Goal: Task Accomplishment & Management: Use online tool/utility

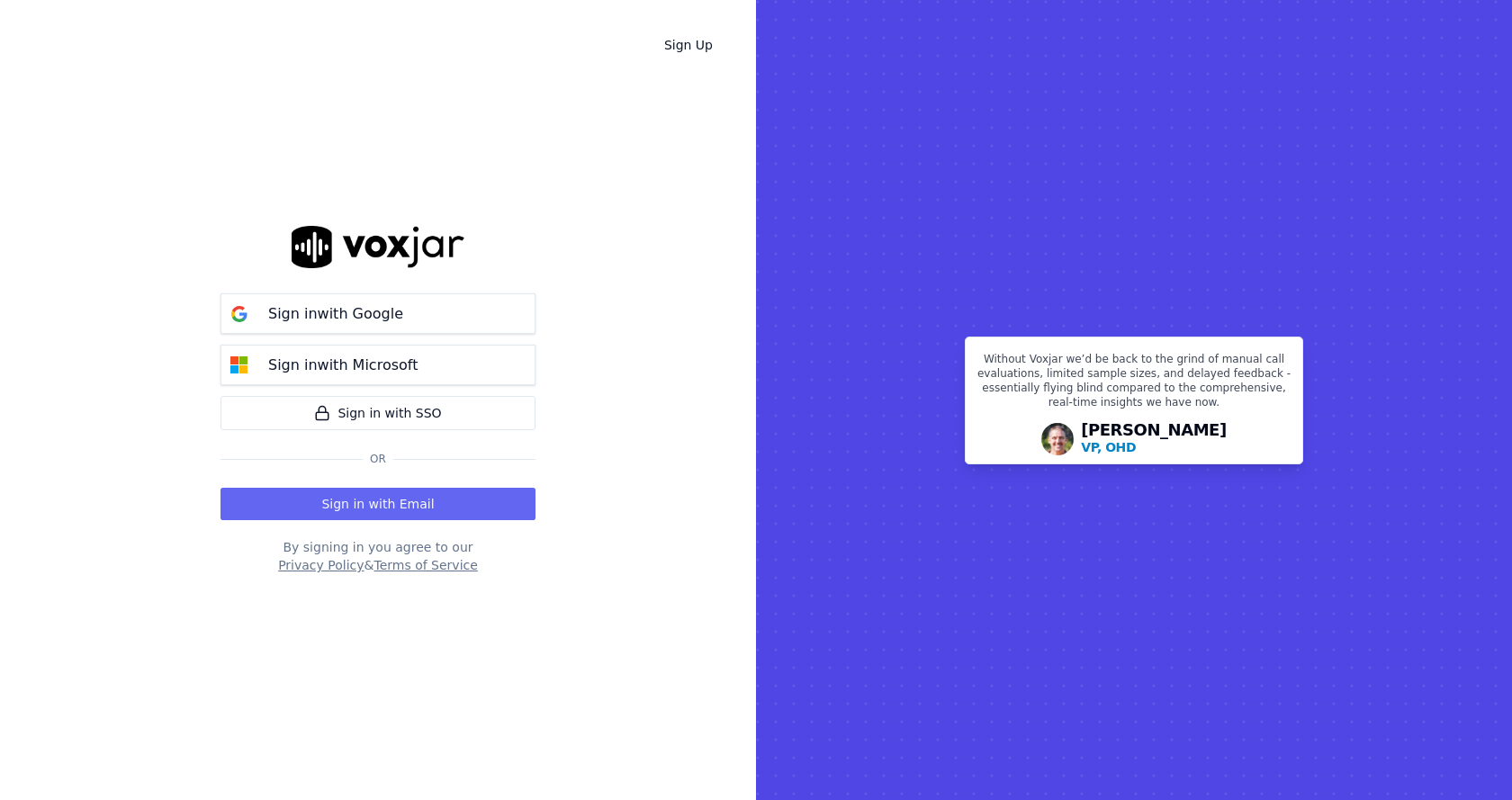
click at [320, 268] on div "Sign in with Google Sign in with Microsoft Sign in with SSO Or Sign in with Ema…" at bounding box center [378, 400] width 315 height 743
click at [355, 304] on p "Sign in with Google" at bounding box center [335, 315] width 135 height 22
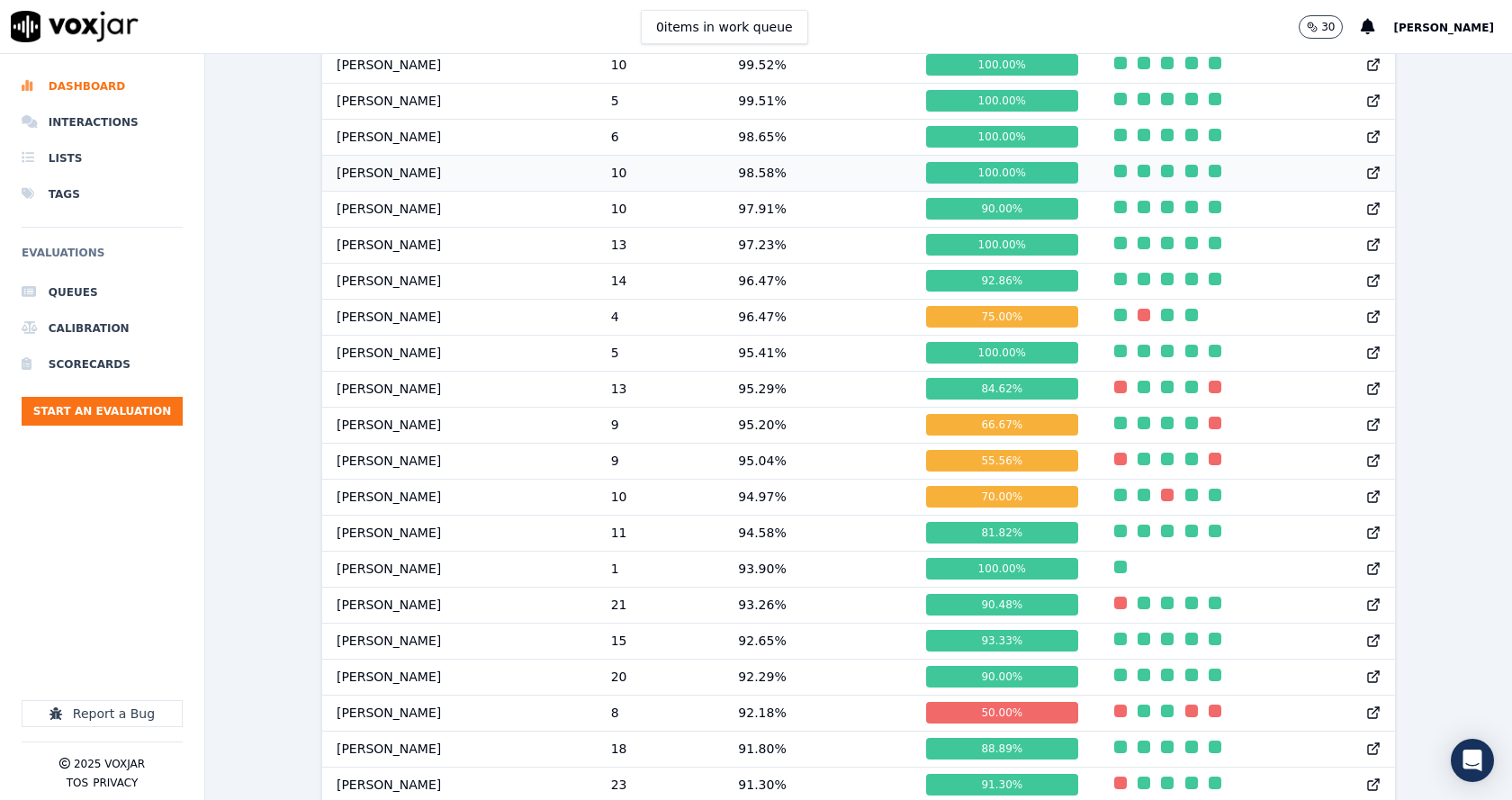
scroll to position [1171, 0]
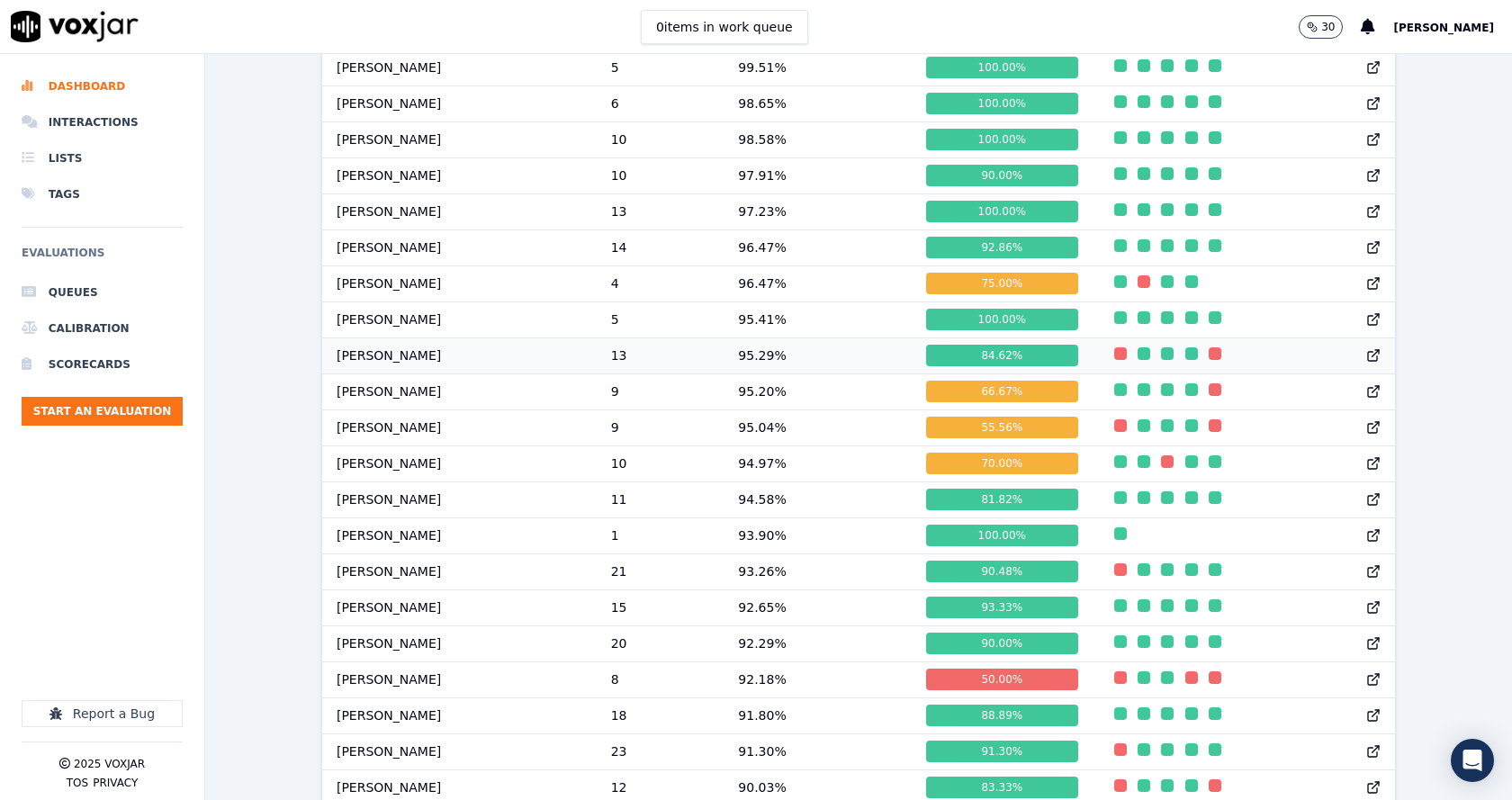
click at [407, 363] on td "[PERSON_NAME]" at bounding box center [460, 355] width 274 height 36
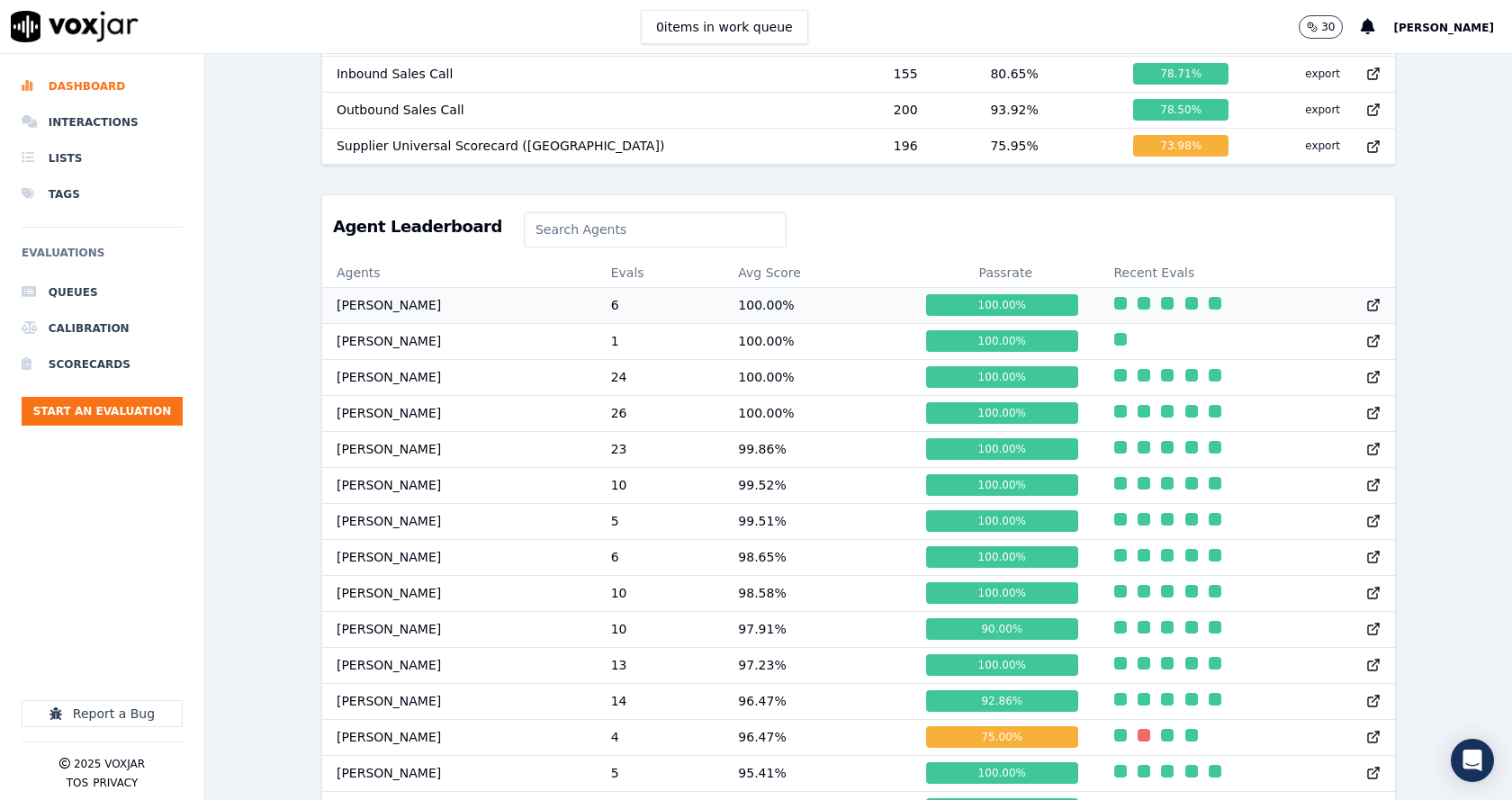
scroll to position [630, 0]
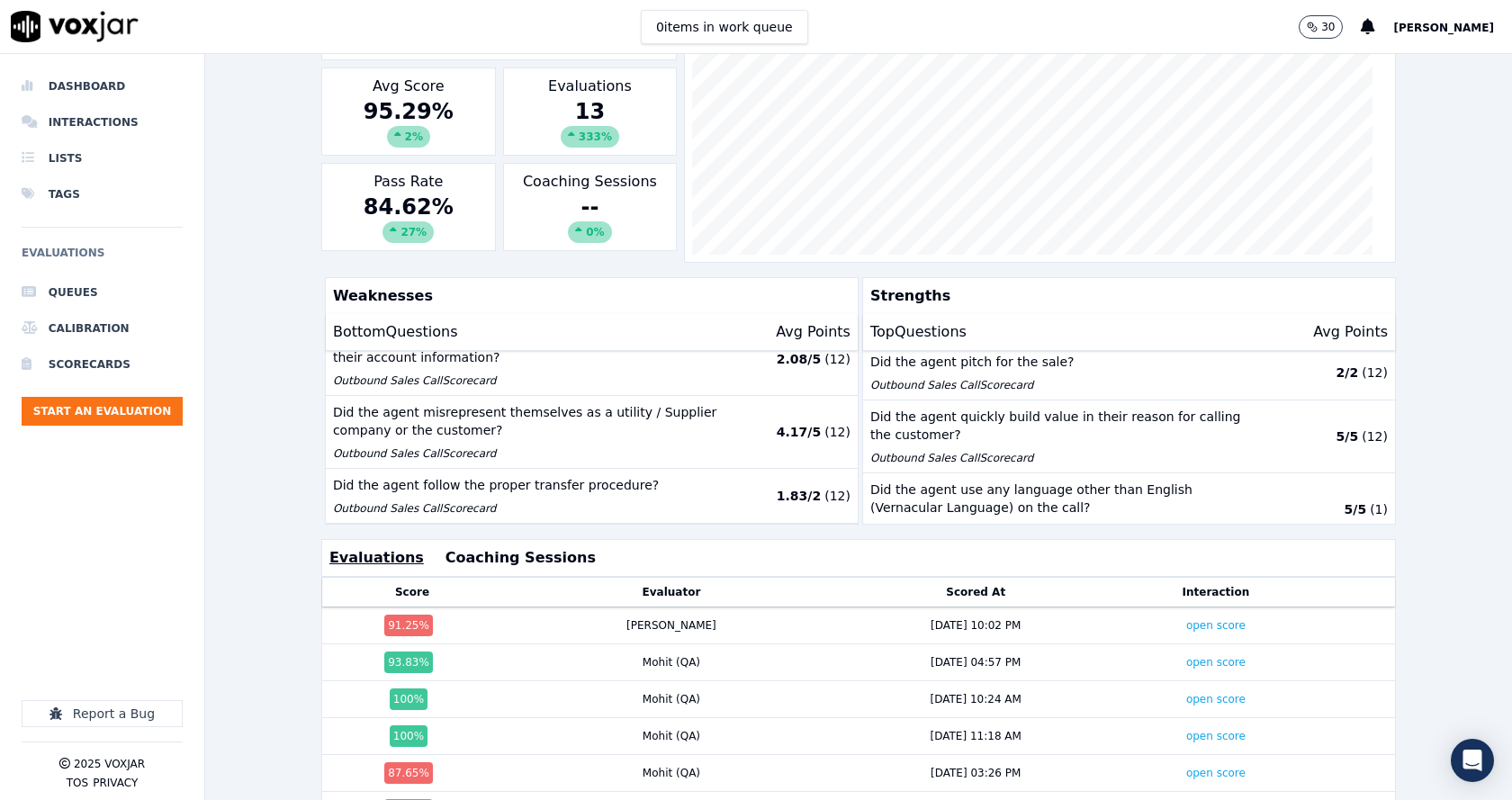
scroll to position [400, 0]
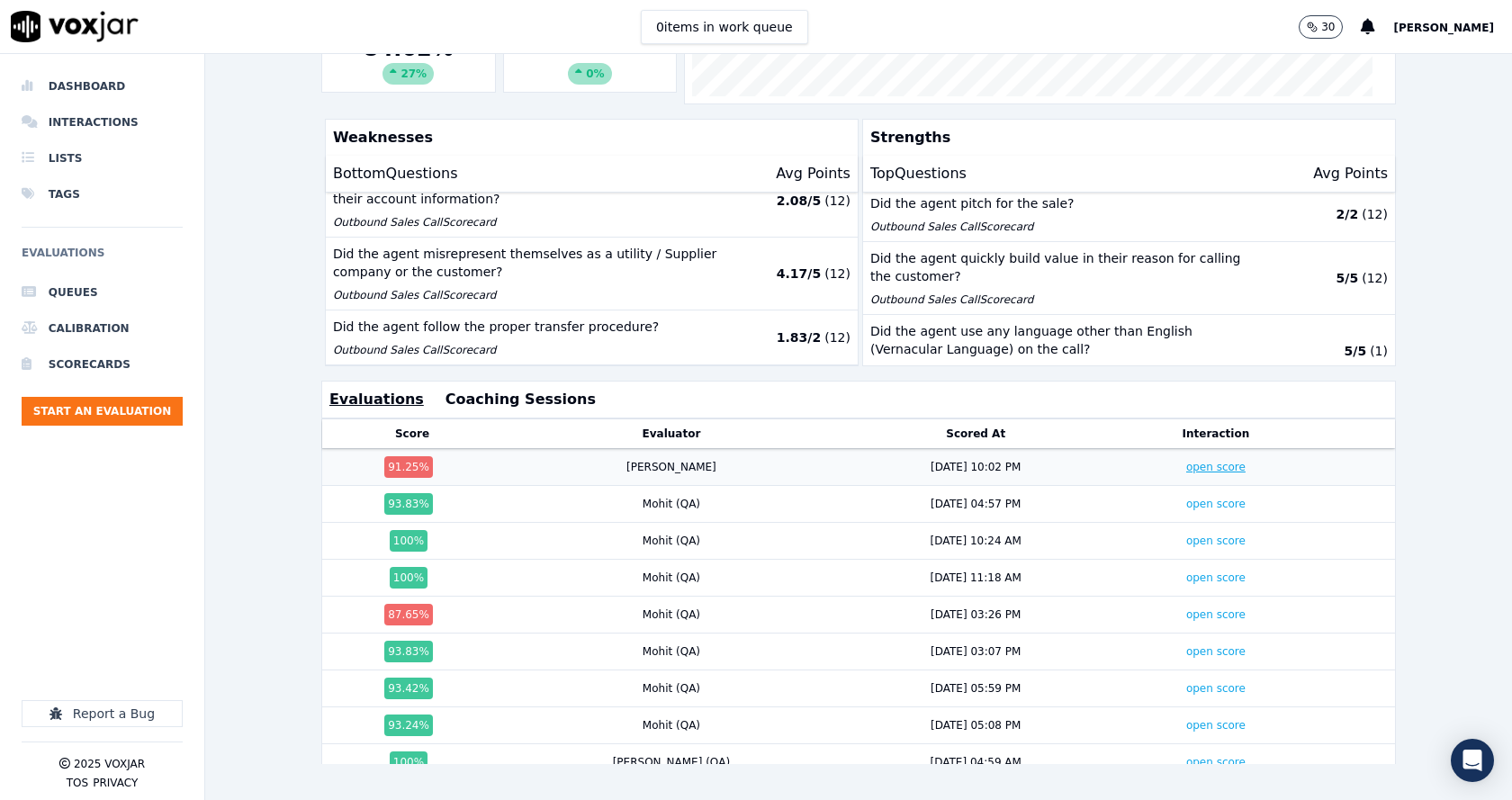
click at [1187, 461] on link "open score" at bounding box center [1216, 467] width 59 height 13
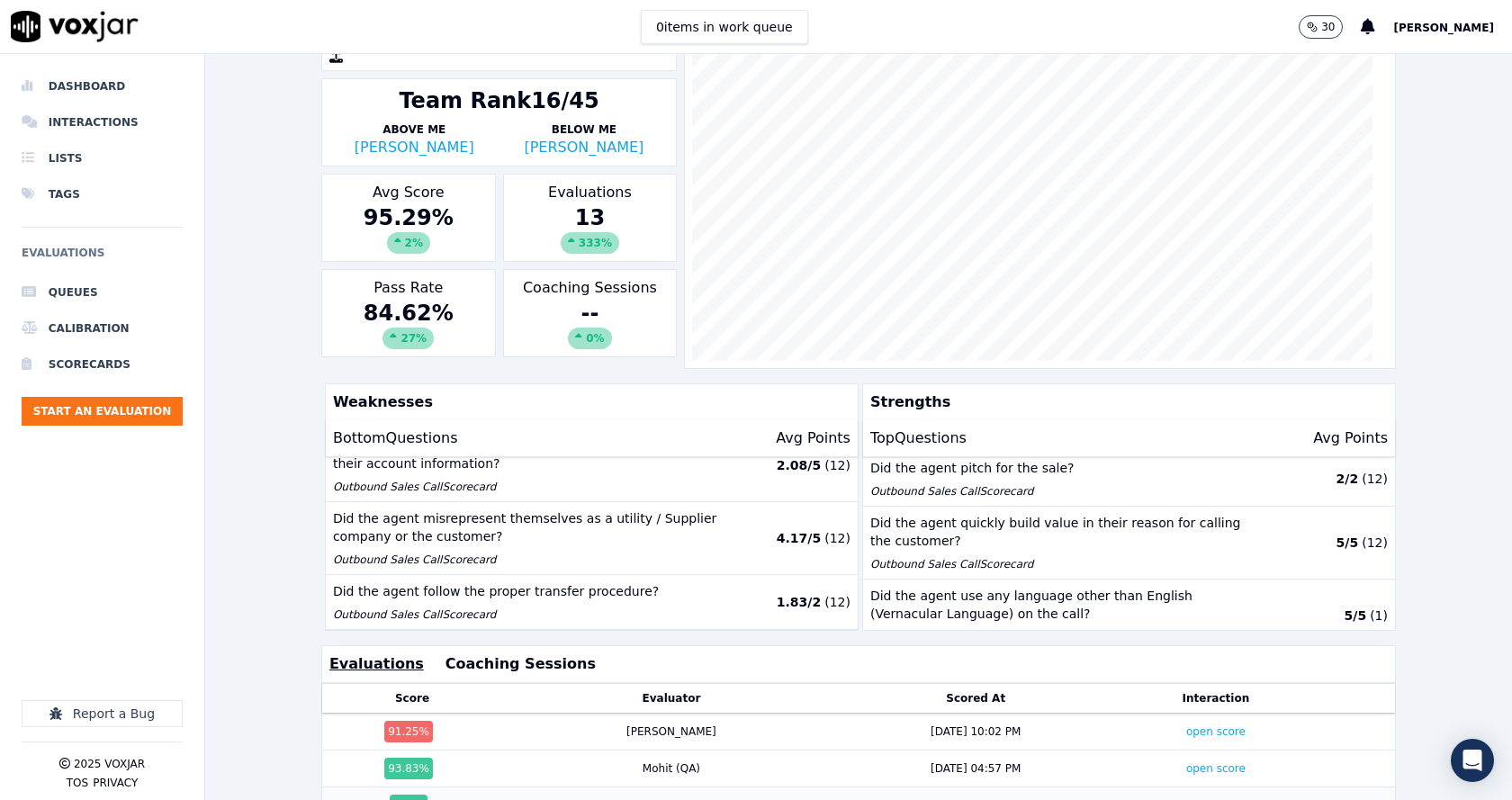
scroll to position [0, 0]
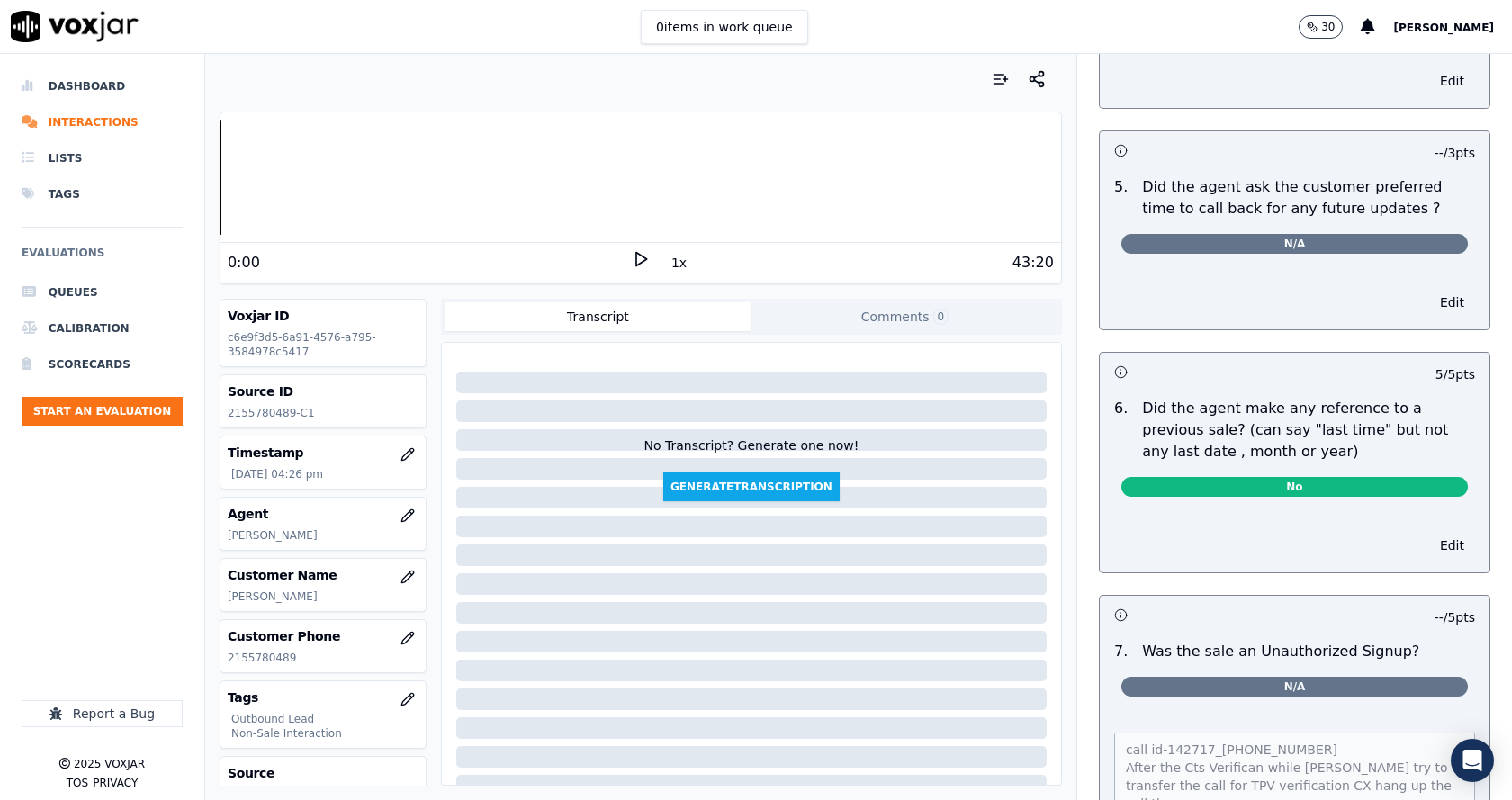
scroll to position [4606, 0]
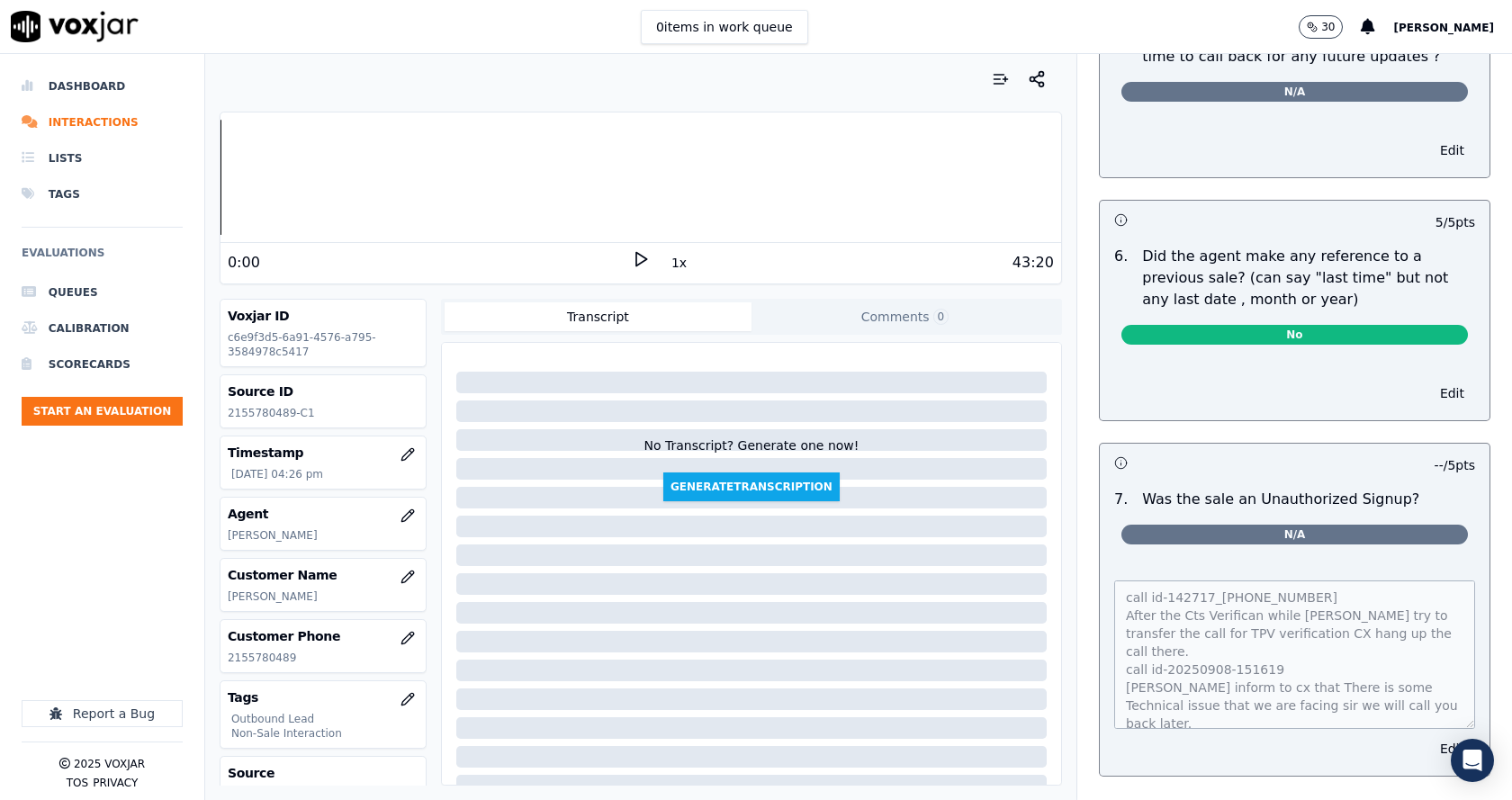
click at [1100, 559] on div "call id-142717_2155780489 After the Cts Verifican while steve try to transfer t…" at bounding box center [1294, 668] width 390 height 217
click at [1100, 561] on div "call id-142717_2155780489 After the Cts Verifican while steve try to transfer t…" at bounding box center [1294, 668] width 390 height 217
click at [1115, 573] on div "call id-142717_2155780489 After the Cts Verifican while steve try to transfer t…" at bounding box center [1295, 651] width 361 height 156
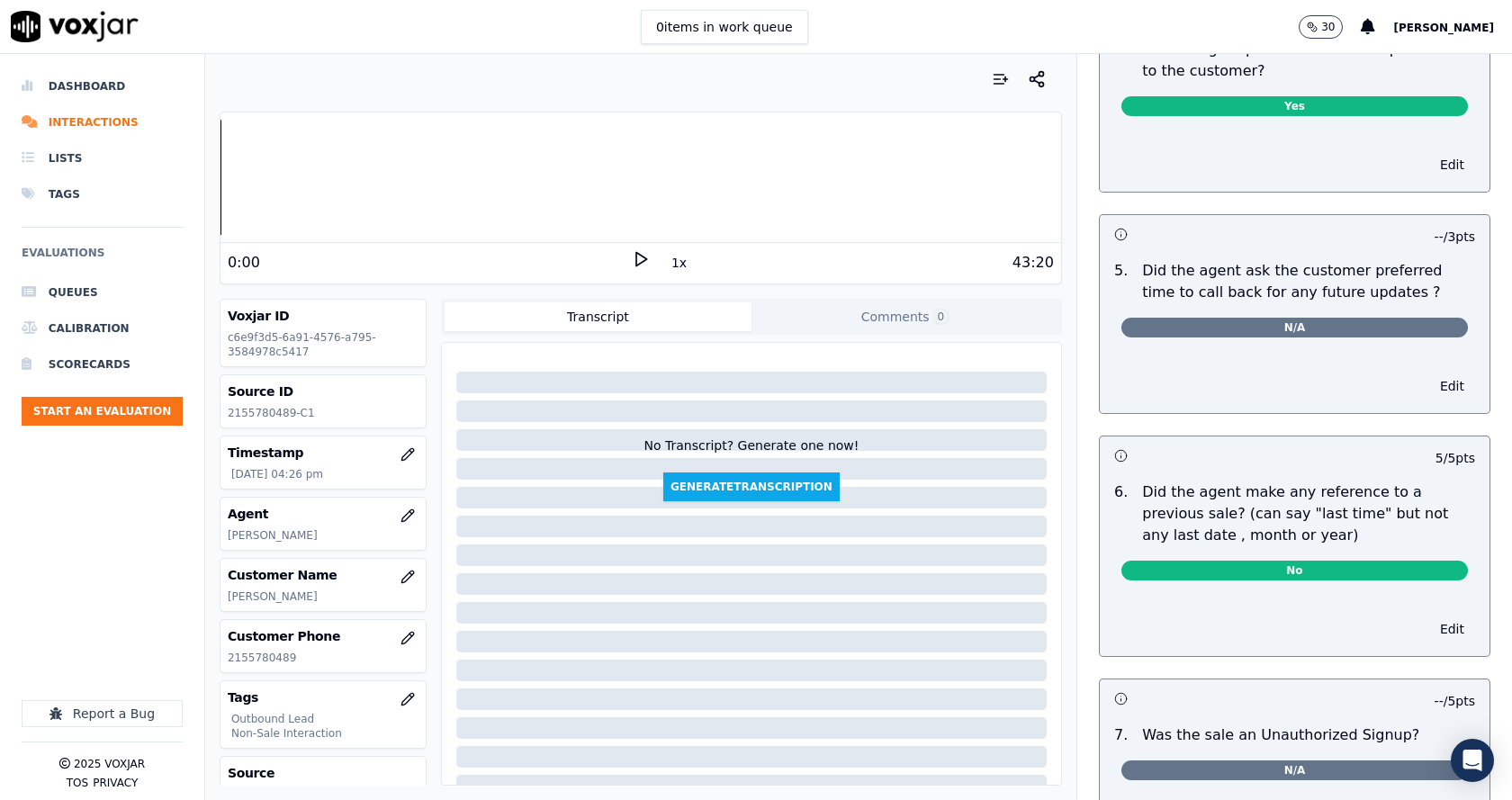
scroll to position [4246, 0]
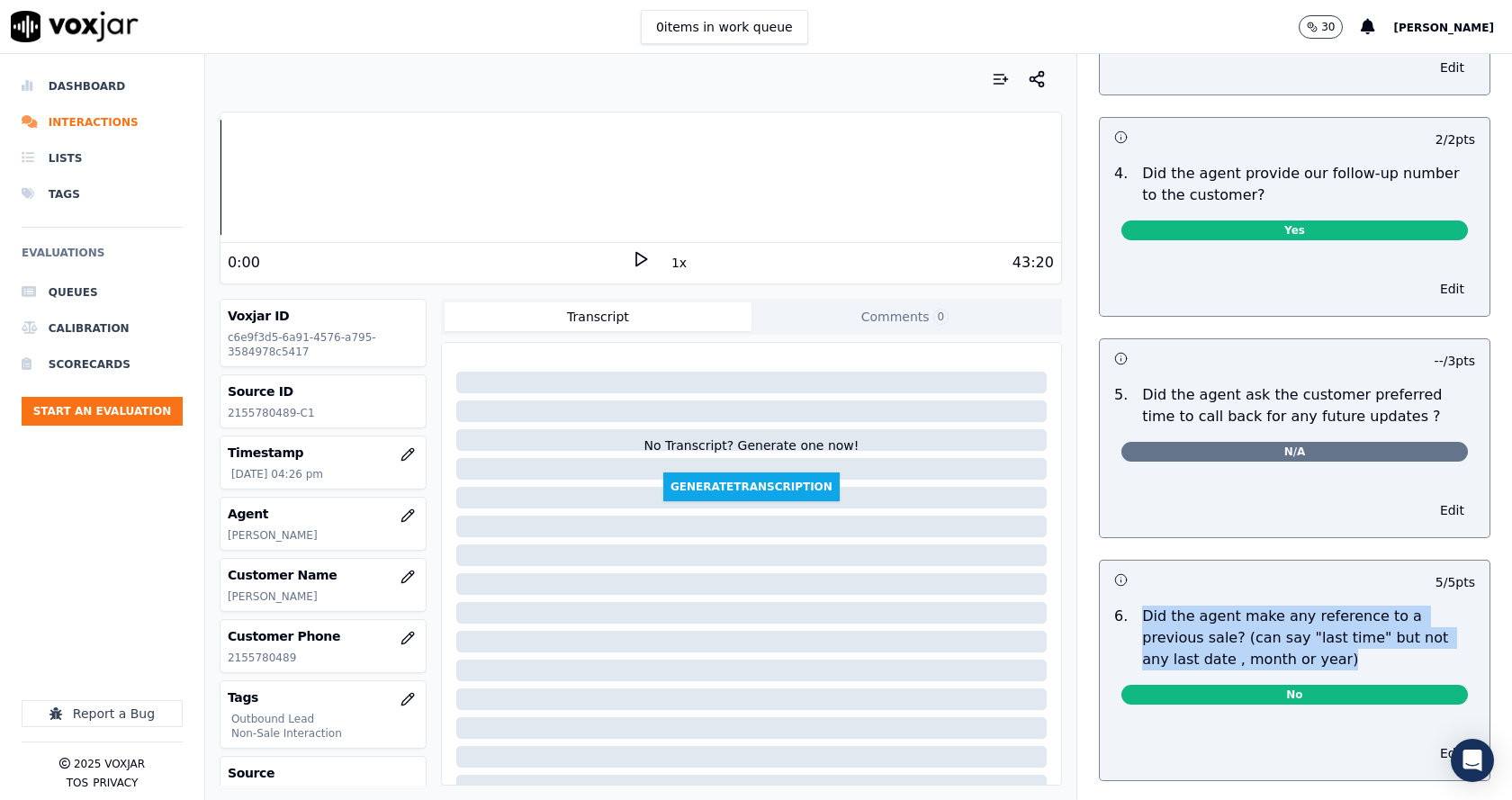
drag, startPoint x: 1121, startPoint y: 593, endPoint x: 1270, endPoint y: 637, distance: 155.4
click at [1269, 638] on p "Did the agent make any reference to a previous sale? (can say "last time" but n…" at bounding box center [1309, 638] width 333 height 65
click at [1271, 636] on p "Did the agent make any reference to a previous sale? (can say "last time" but n…" at bounding box center [1309, 638] width 333 height 65
drag, startPoint x: 1178, startPoint y: 622, endPoint x: 1116, endPoint y: 585, distance: 72.2
click at [1135, 606] on div "Did the agent make any reference to a previous sale? (can say "last time" but n…" at bounding box center [1309, 638] width 347 height 65
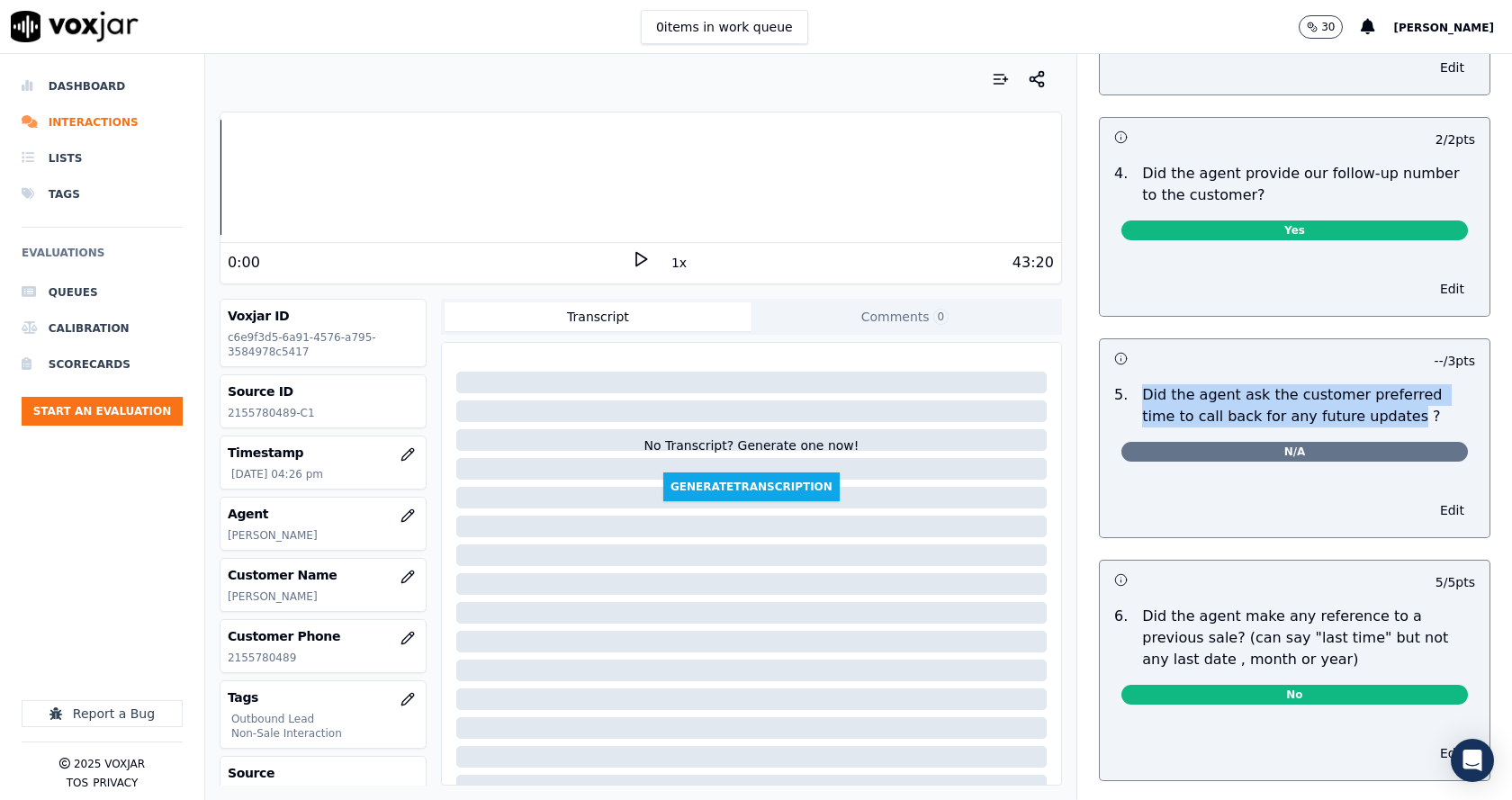
drag, startPoint x: 1126, startPoint y: 372, endPoint x: 1351, endPoint y: 393, distance: 226.0
click at [1340, 393] on p "Did the agent ask the customer preferred time to call back for any future updat…" at bounding box center [1309, 406] width 333 height 43
click at [1361, 394] on p "Did the agent ask the customer preferred time to call back for any future updat…" at bounding box center [1309, 406] width 333 height 43
drag, startPoint x: 1268, startPoint y: 387, endPoint x: 1121, endPoint y: 363, distance: 148.9
click at [1142, 385] on p "Did the agent ask the customer preferred time to call back for any future updat…" at bounding box center [1309, 406] width 333 height 43
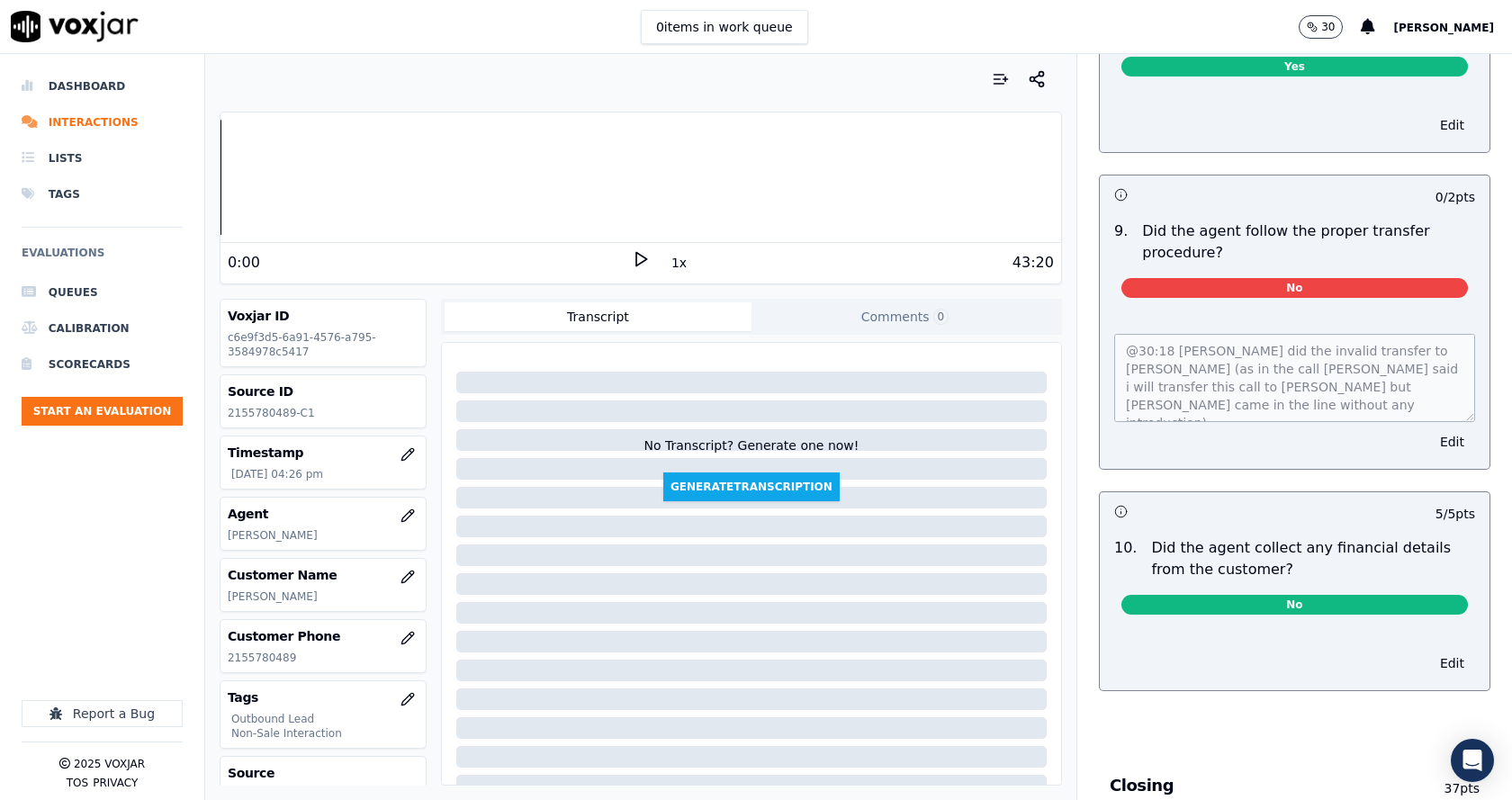
scroll to position [2971, 0]
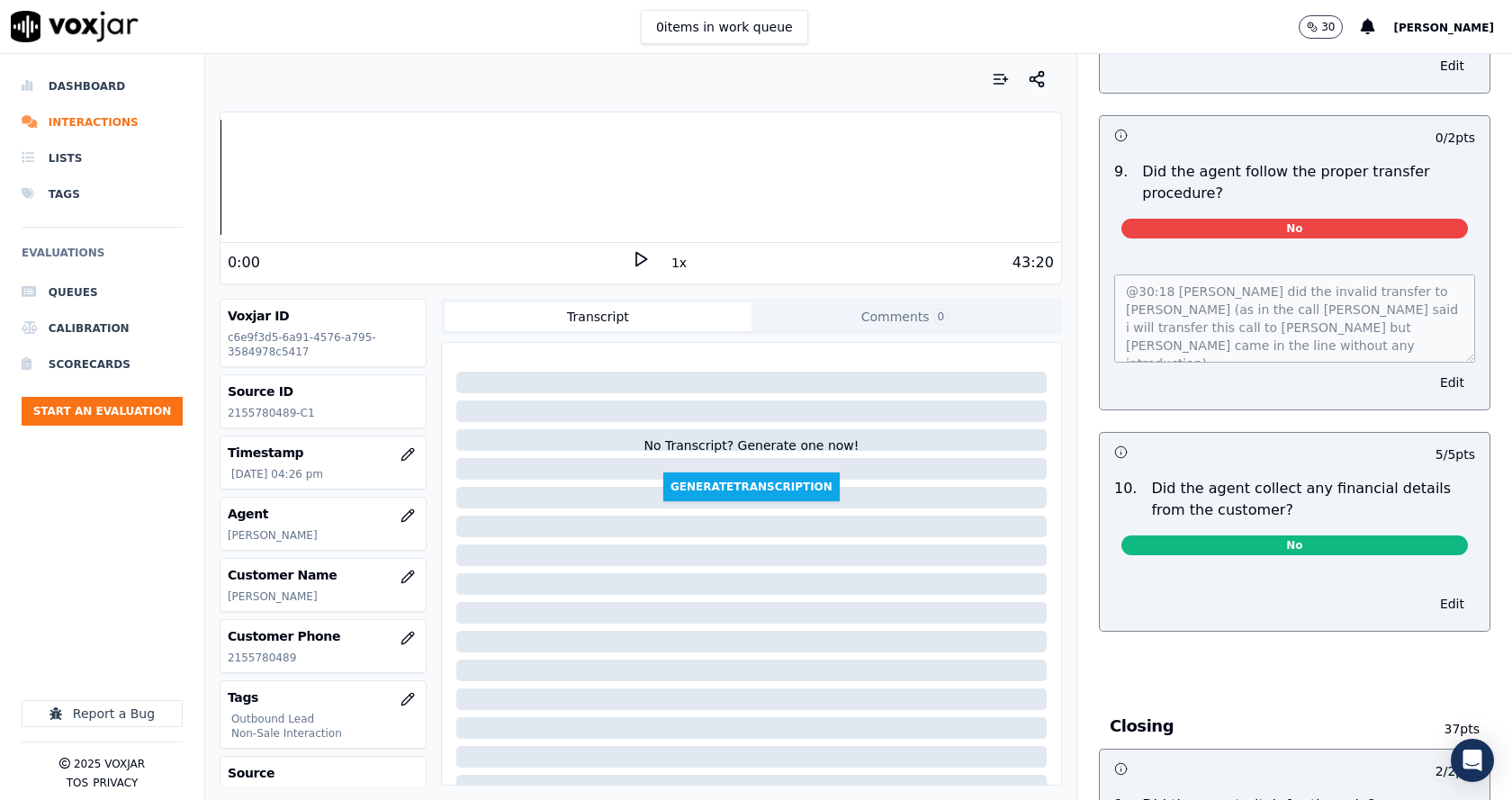
click at [1250, 345] on div "@30:18 Anthony-Anthony did the invalid transfer to Steve (as in the call Anthon…" at bounding box center [1294, 330] width 390 height 157
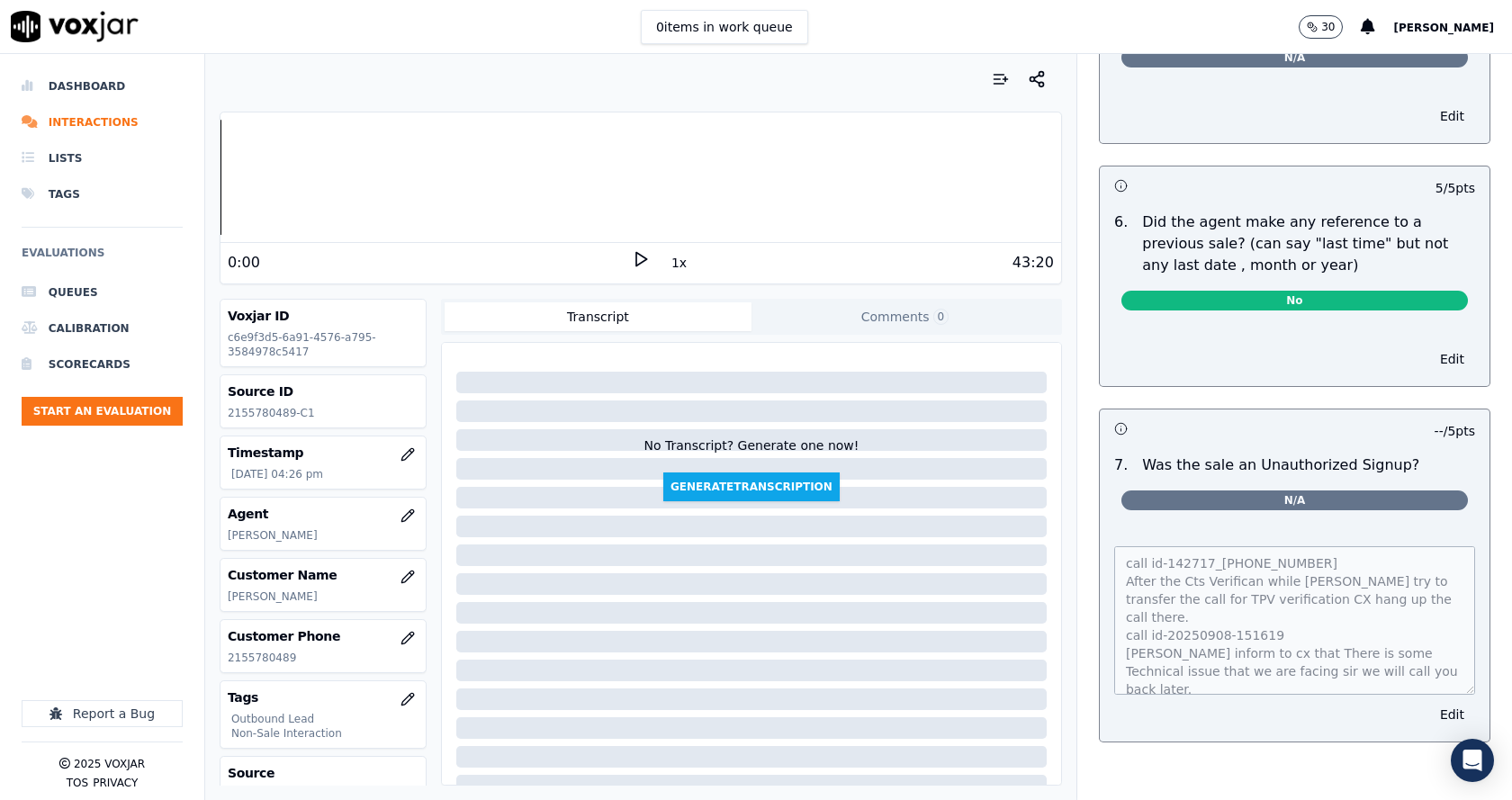
scroll to position [4666, 0]
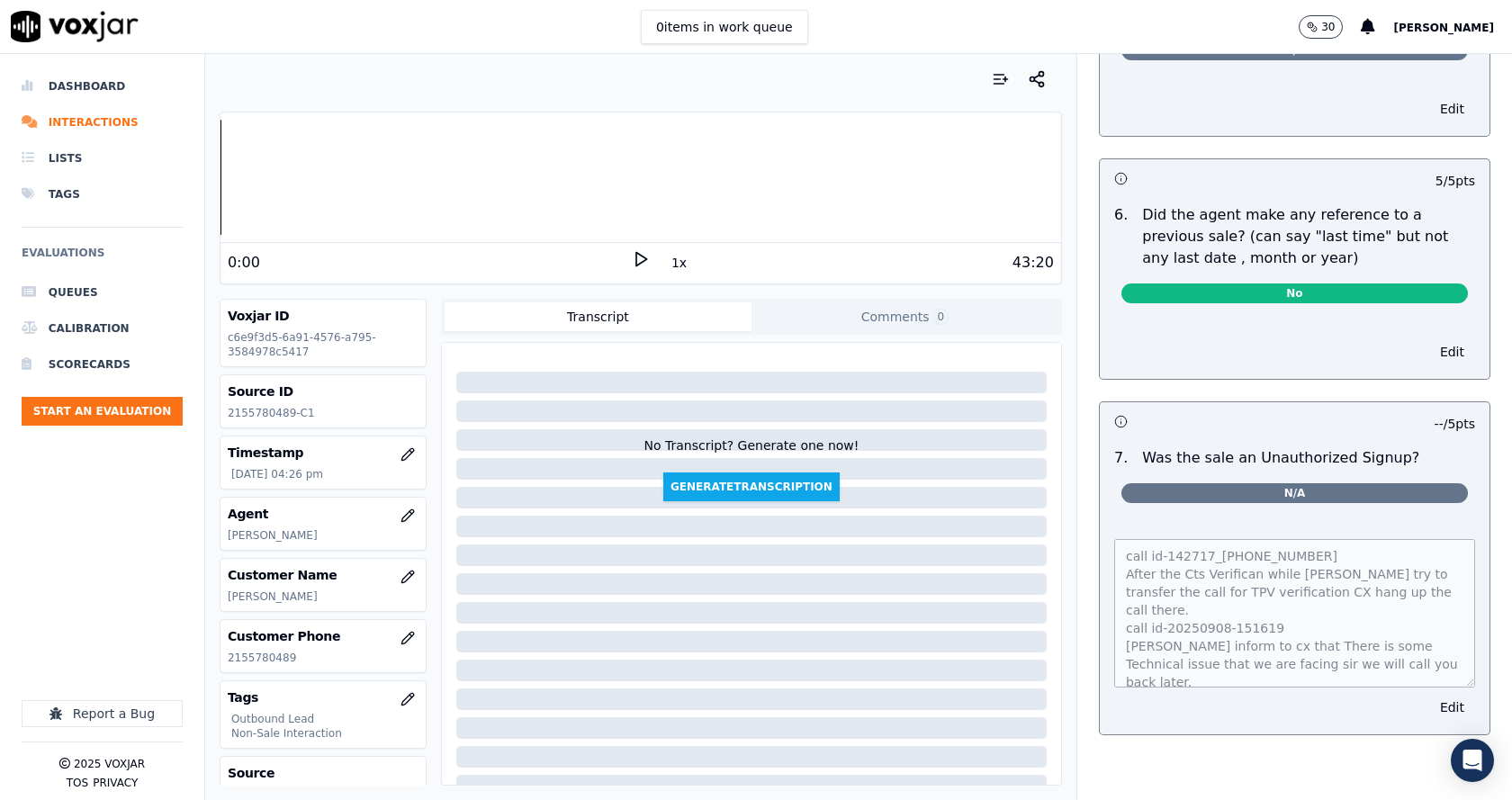
click at [1115, 532] on div "call id-142717_2155780489 After the Cts Verifican while steve try to transfer t…" at bounding box center [1295, 610] width 361 height 156
